Goal: Information Seeking & Learning: Learn about a topic

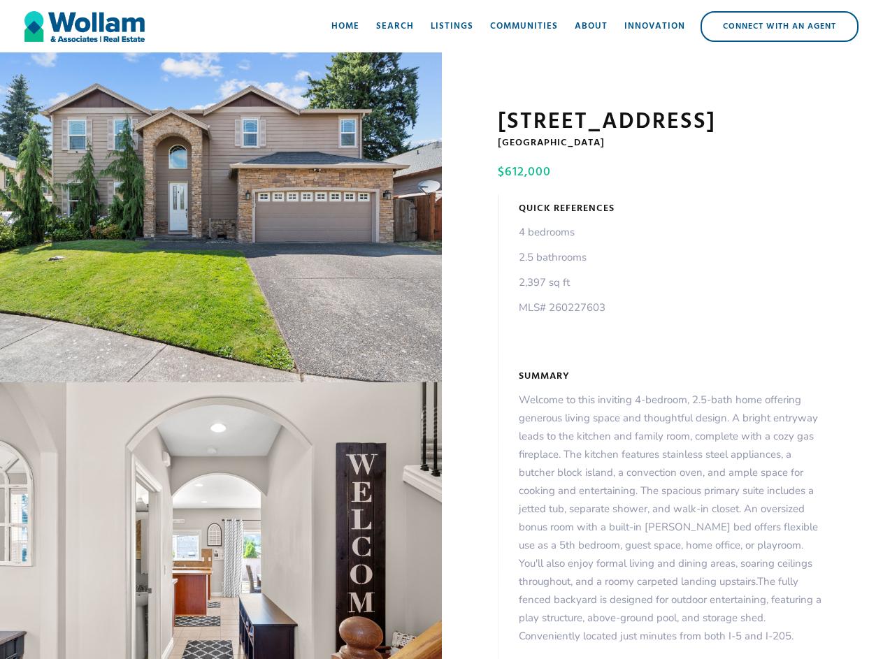
click at [221, 220] on div "open lightbox" at bounding box center [221, 217] width 442 height 330
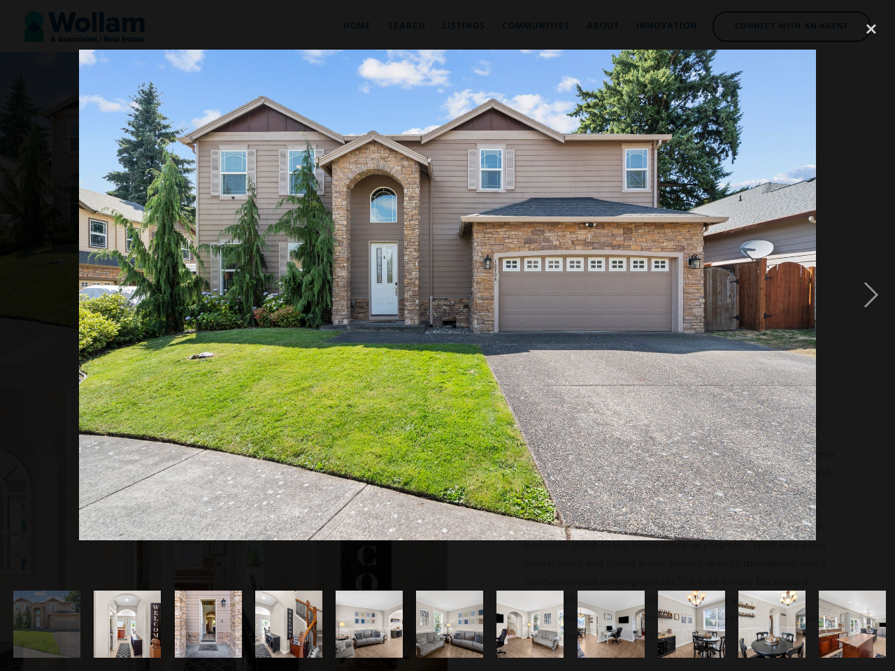
click at [221, 524] on img at bounding box center [447, 295] width 736 height 491
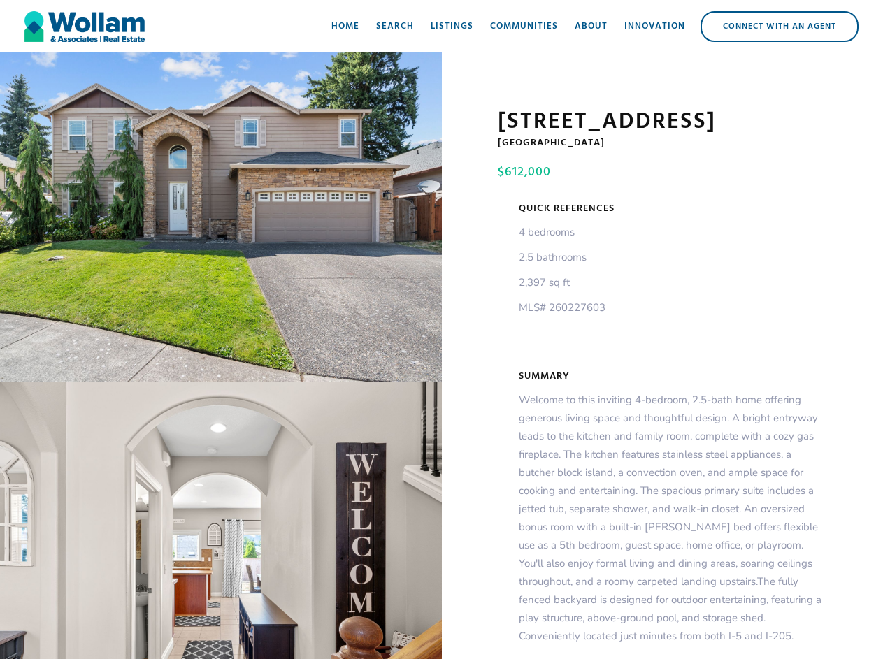
click at [221, 220] on div "open lightbox" at bounding box center [221, 217] width 442 height 330
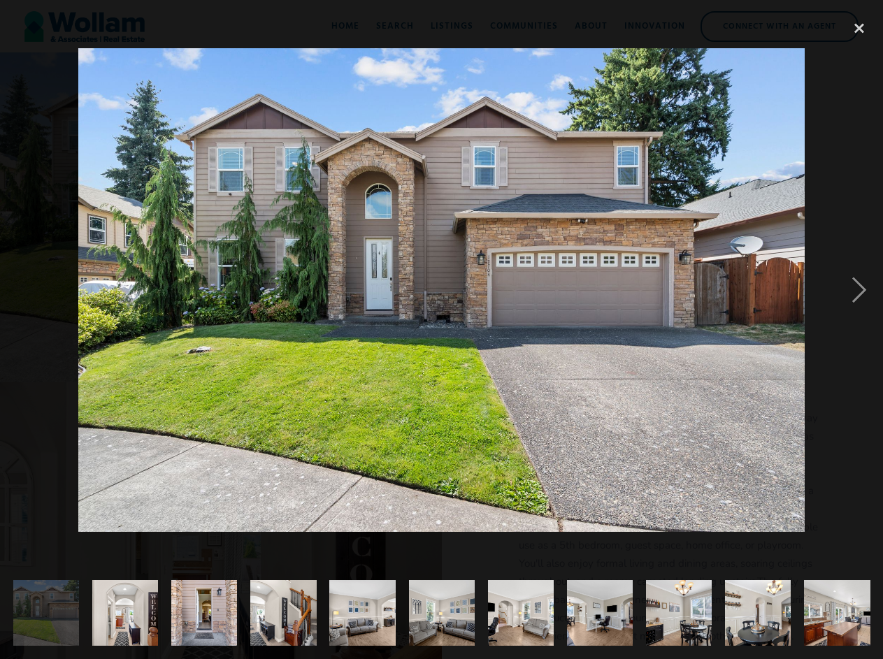
click at [221, 524] on img at bounding box center [441, 290] width 726 height 484
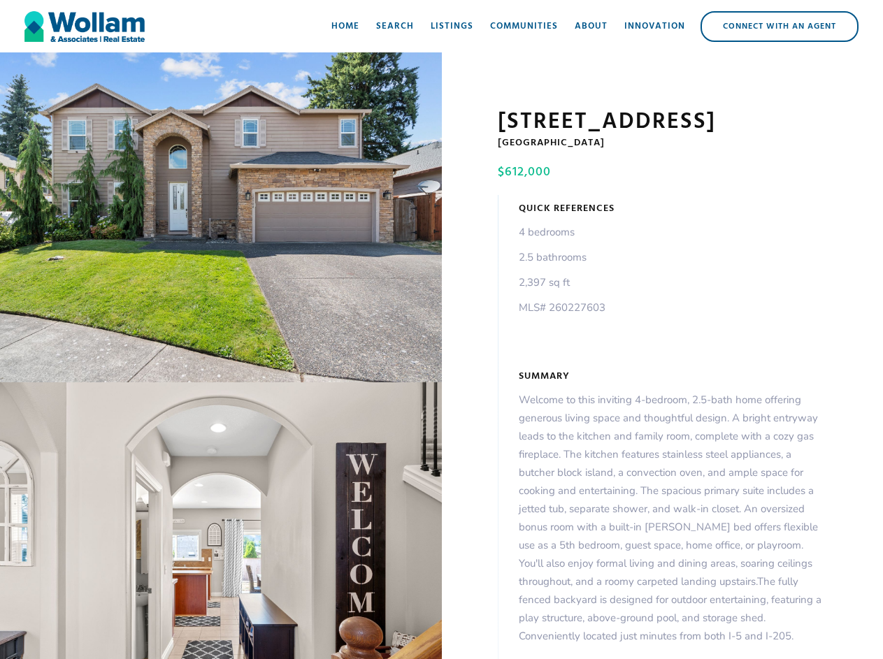
click at [221, 220] on div "open lightbox" at bounding box center [221, 217] width 442 height 330
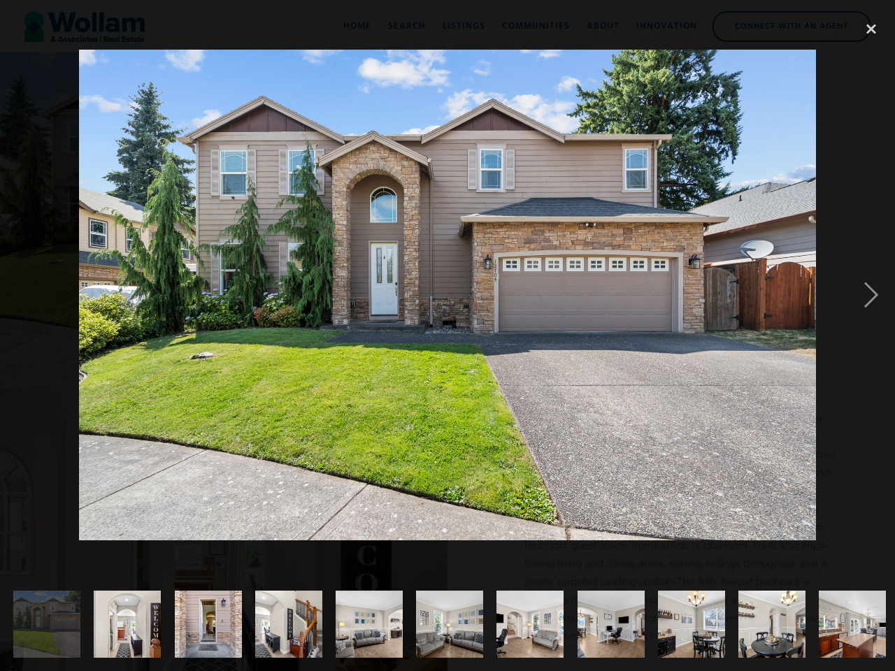
click at [221, 524] on img at bounding box center [447, 295] width 736 height 491
